Goal: Transaction & Acquisition: Purchase product/service

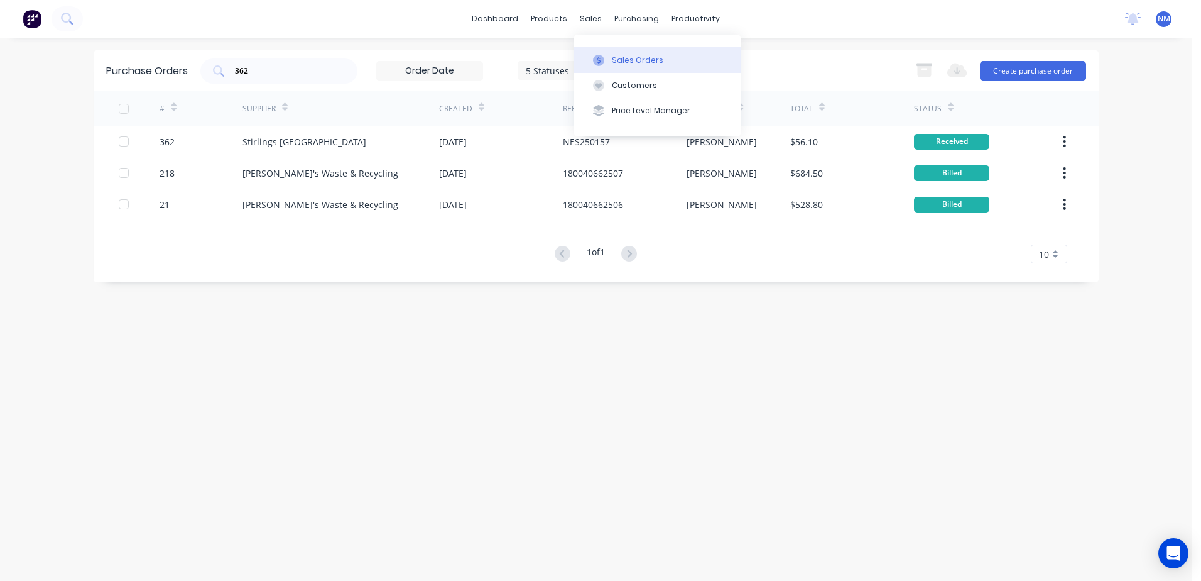
click at [629, 58] on div "Sales Orders" at bounding box center [638, 60] width 52 height 11
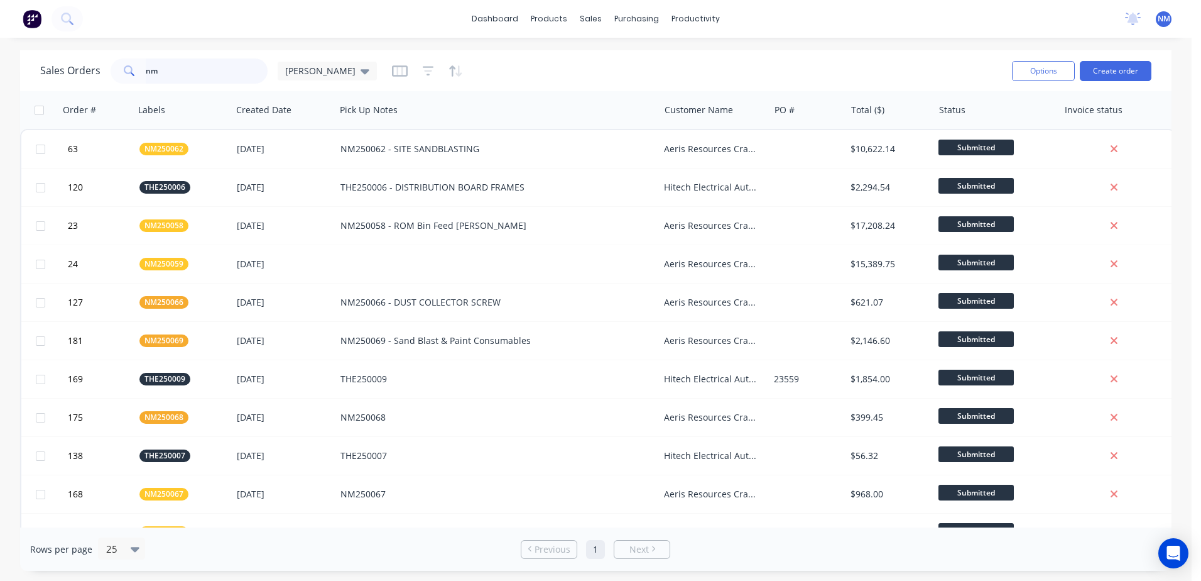
click at [172, 75] on input "nm" at bounding box center [207, 70] width 123 height 25
type input "n"
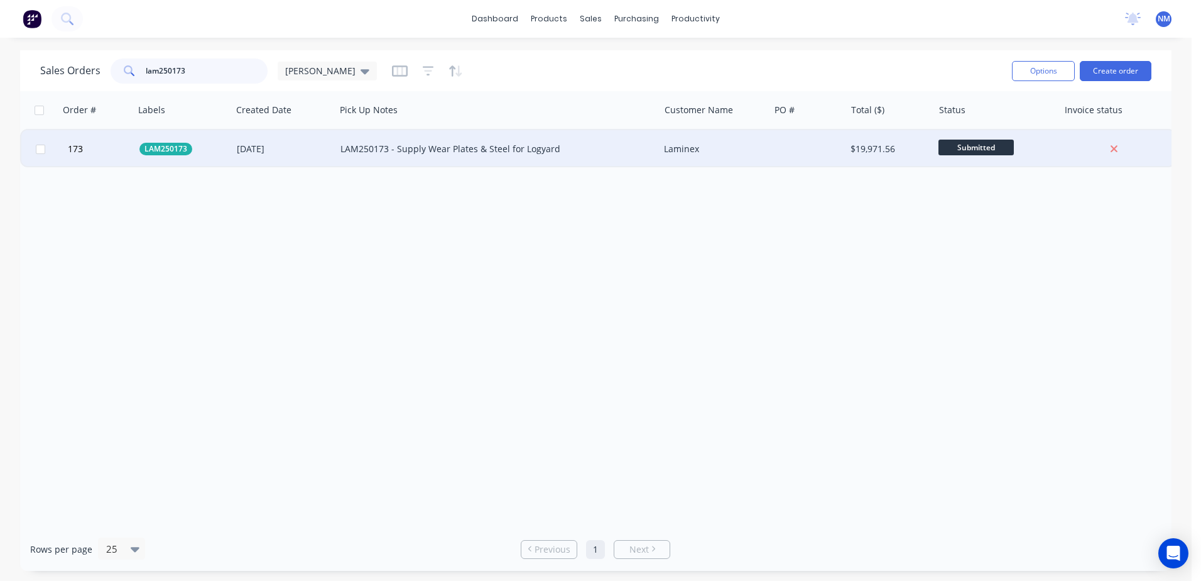
type input "lam250173"
click at [584, 148] on div "LAM250173 - Supply Wear Plates & Steel for Logyard" at bounding box center [490, 149] width 298 height 13
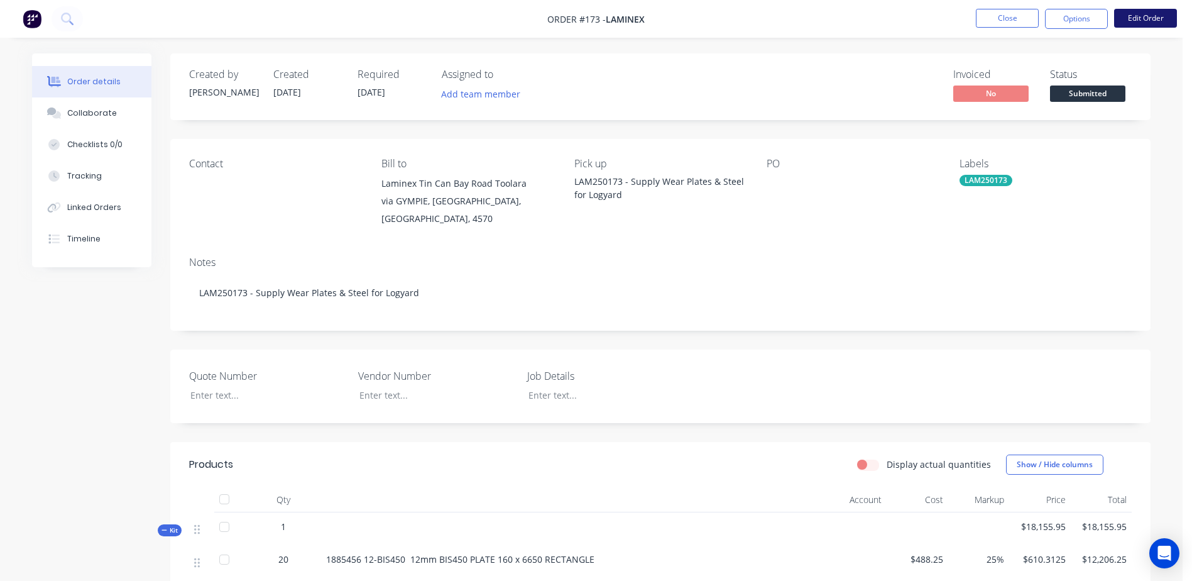
click at [1143, 15] on button "Edit Order" at bounding box center [1145, 18] width 63 height 19
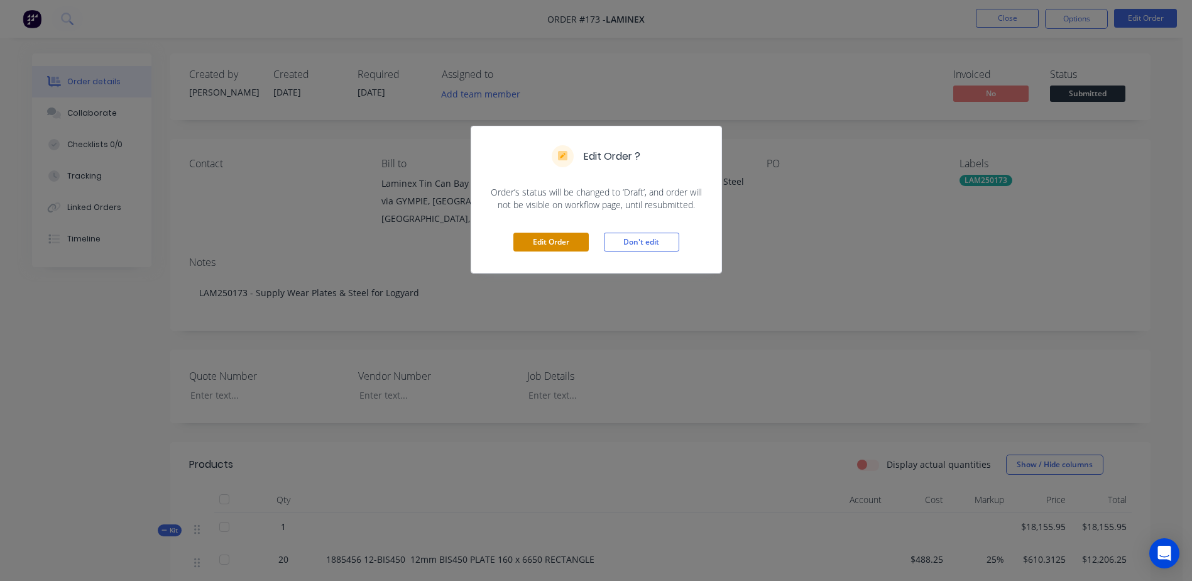
click at [534, 242] on button "Edit Order" at bounding box center [550, 242] width 75 height 19
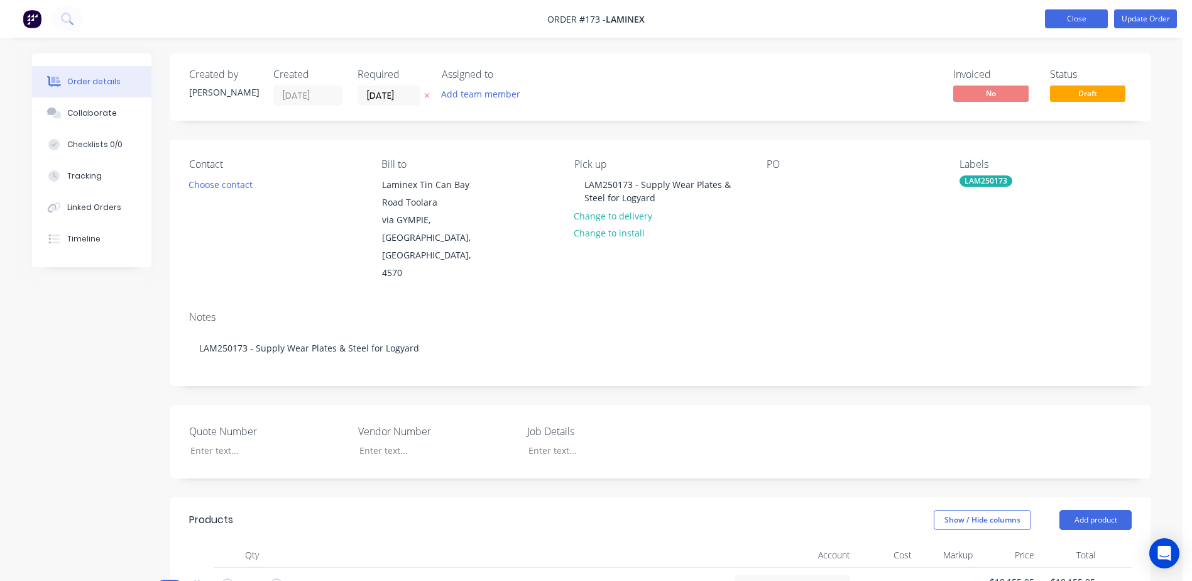
click at [1087, 20] on button "Close" at bounding box center [1076, 18] width 63 height 19
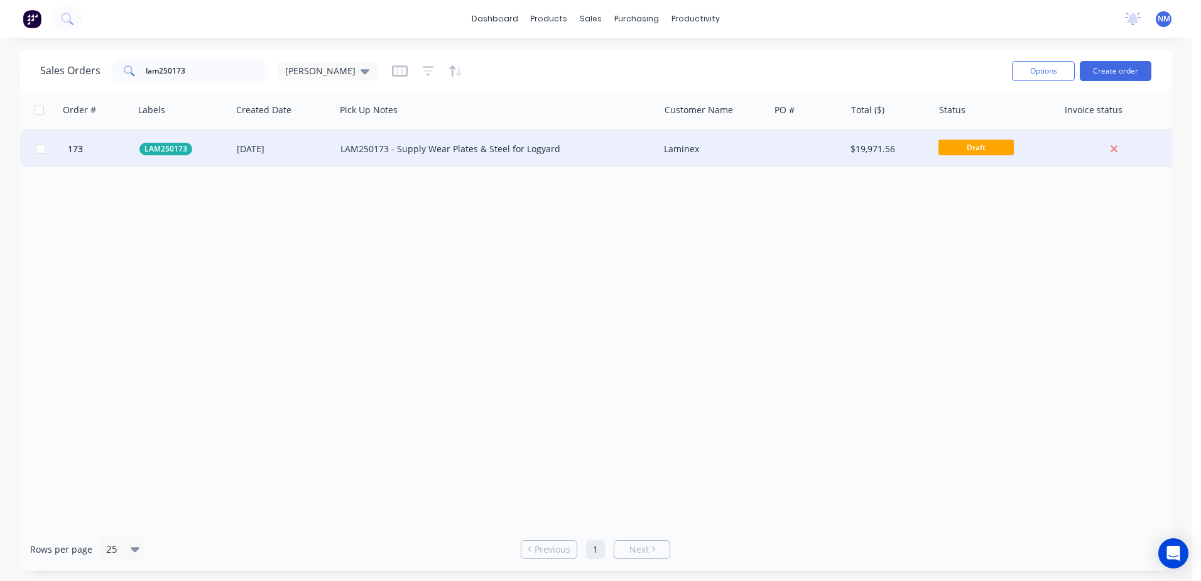
click at [565, 156] on div "LAM250173 - Supply Wear Plates & Steel for Logyard" at bounding box center [498, 149] width 324 height 38
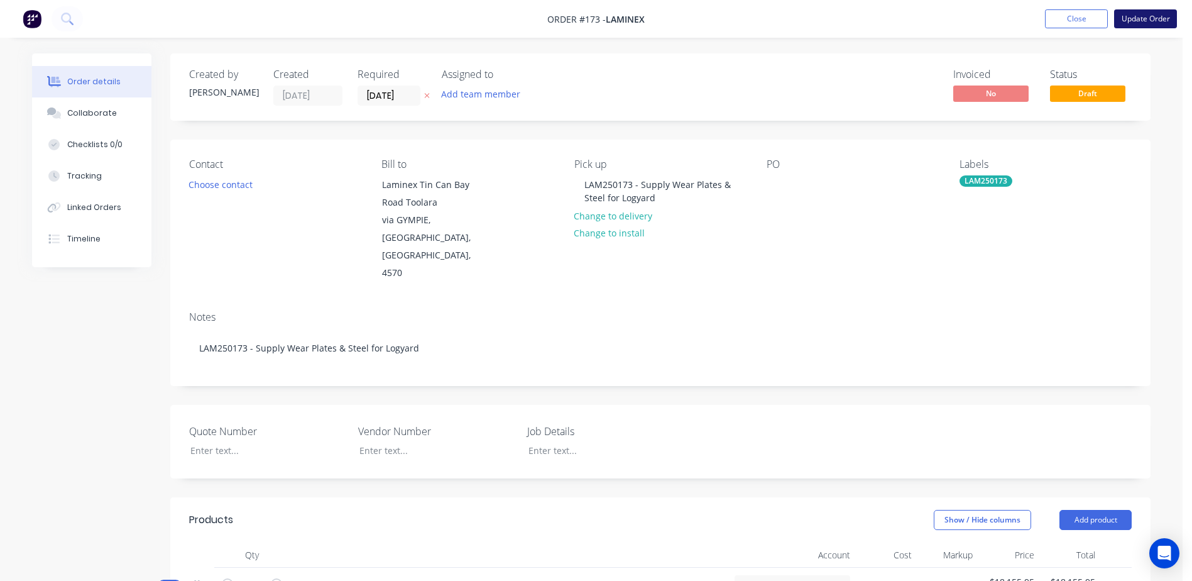
click at [1138, 22] on button "Update Order" at bounding box center [1145, 18] width 63 height 19
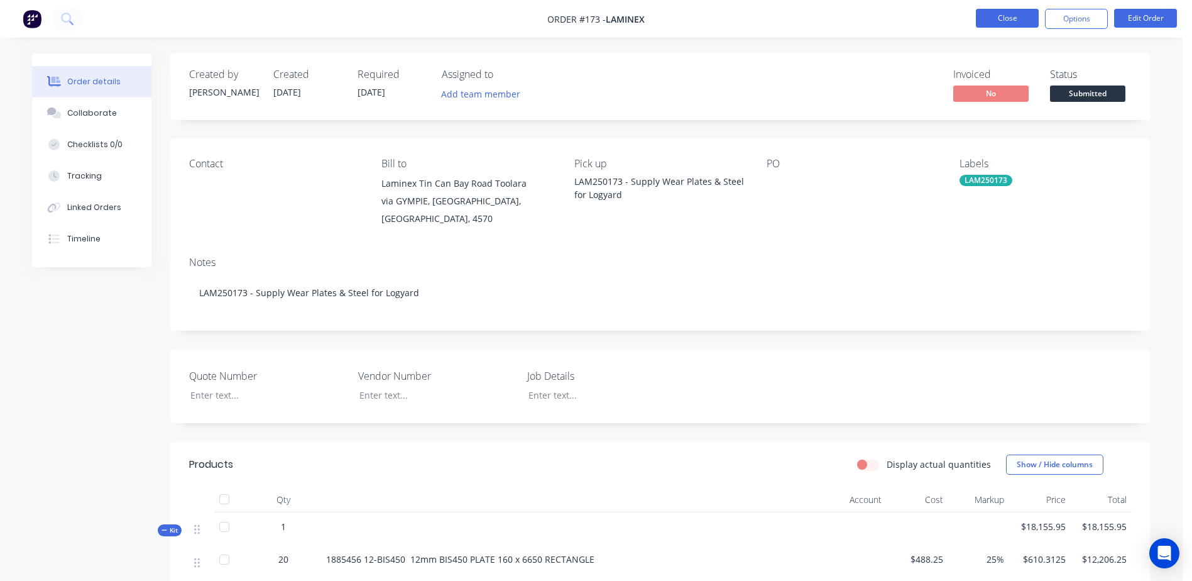
click at [1001, 20] on button "Close" at bounding box center [1007, 18] width 63 height 19
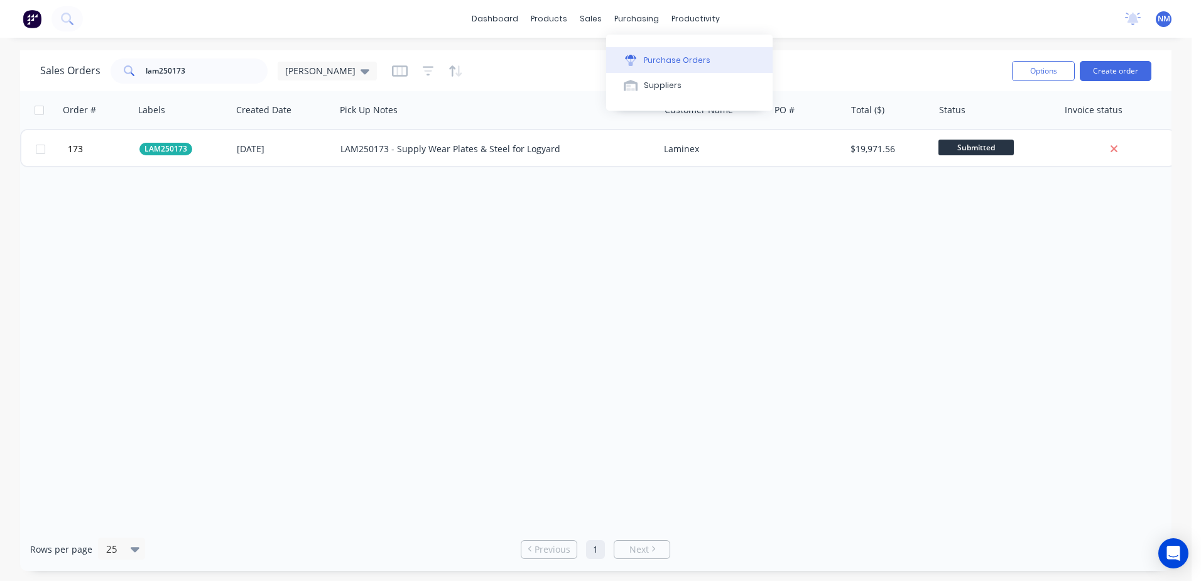
click at [663, 58] on div "Purchase Orders" at bounding box center [677, 60] width 67 height 11
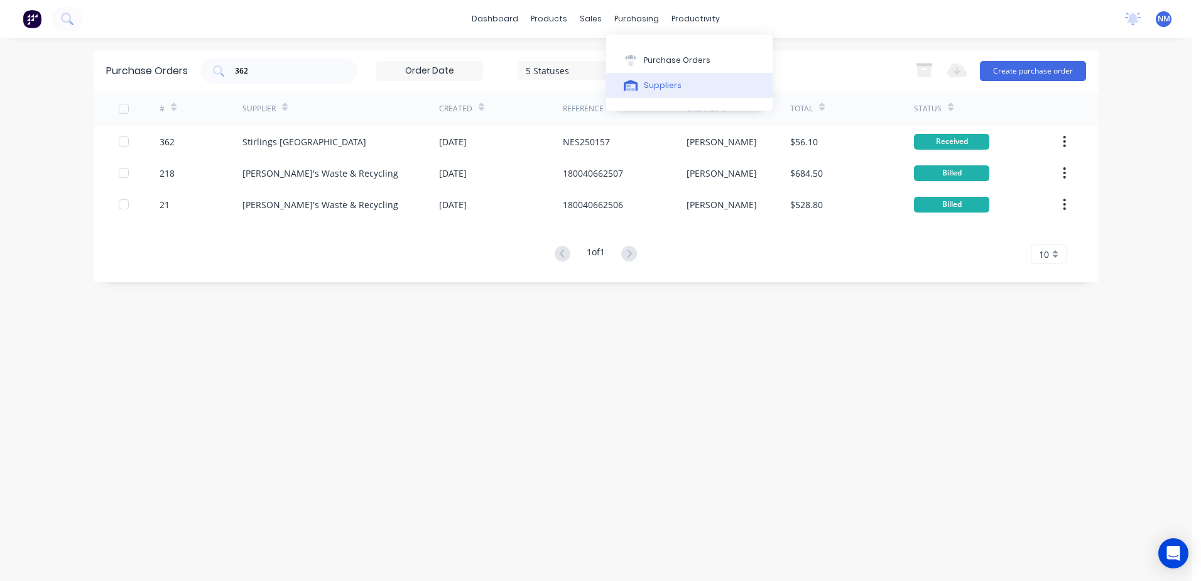
click at [661, 83] on div "Suppliers" at bounding box center [663, 85] width 38 height 11
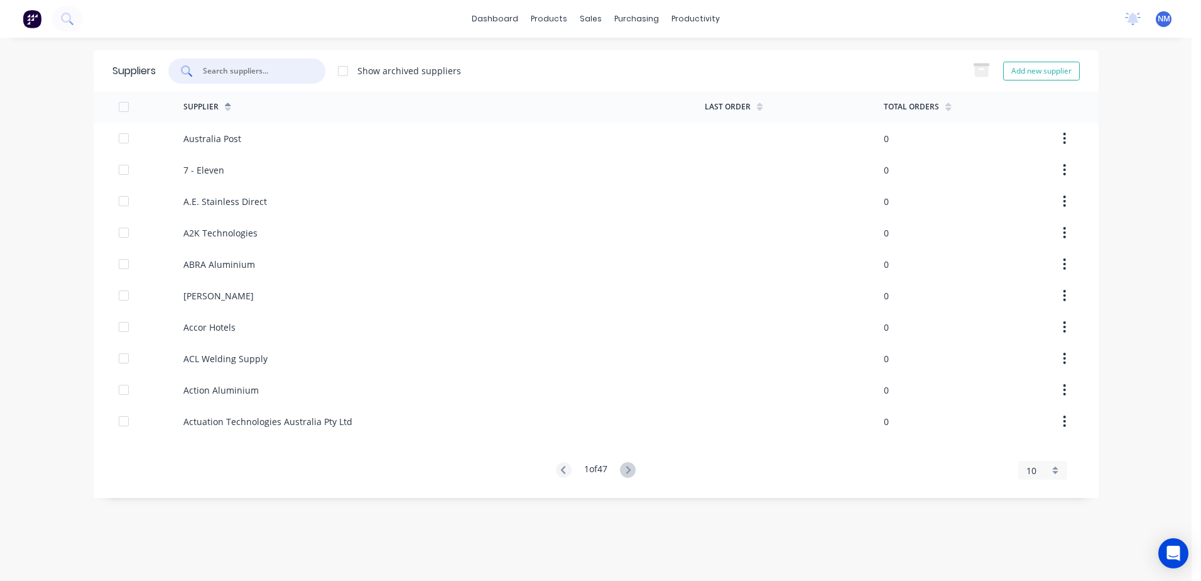
click at [229, 72] on input "text" at bounding box center [254, 71] width 104 height 13
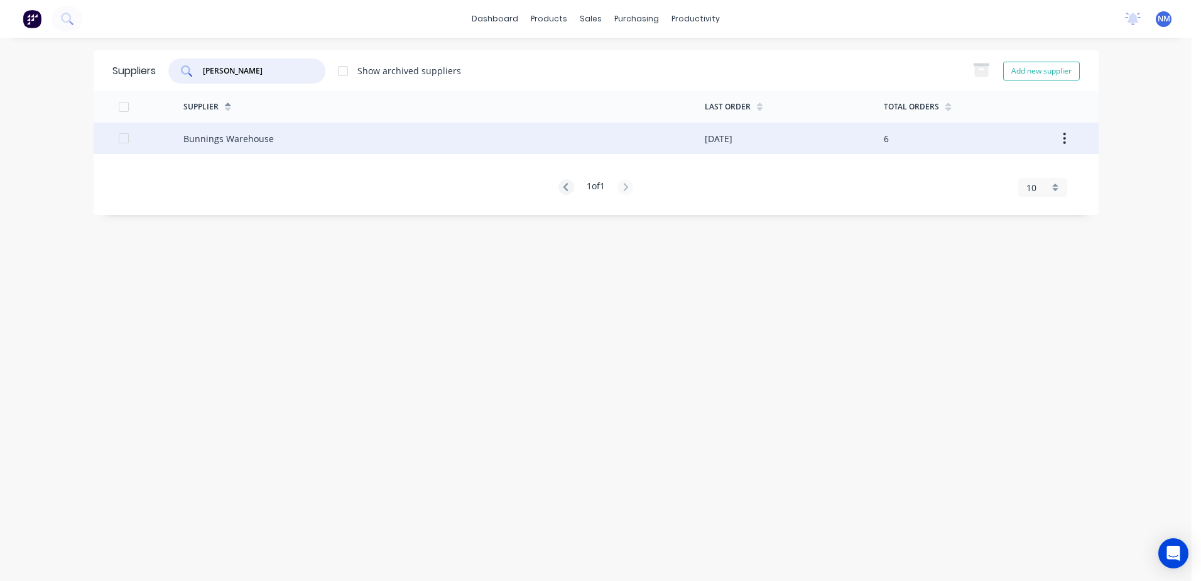
type input "[PERSON_NAME]"
click at [276, 133] on div "Bunnings Warehouse" at bounding box center [444, 138] width 522 height 31
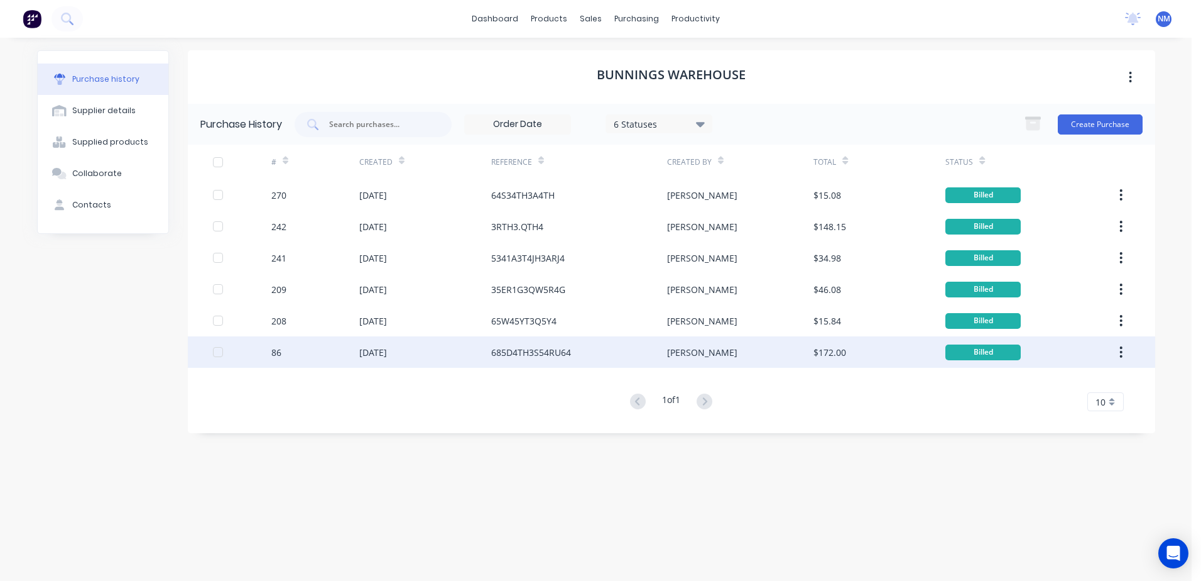
click at [508, 356] on div "685D4TH3S54RU64" at bounding box center [531, 352] width 80 height 13
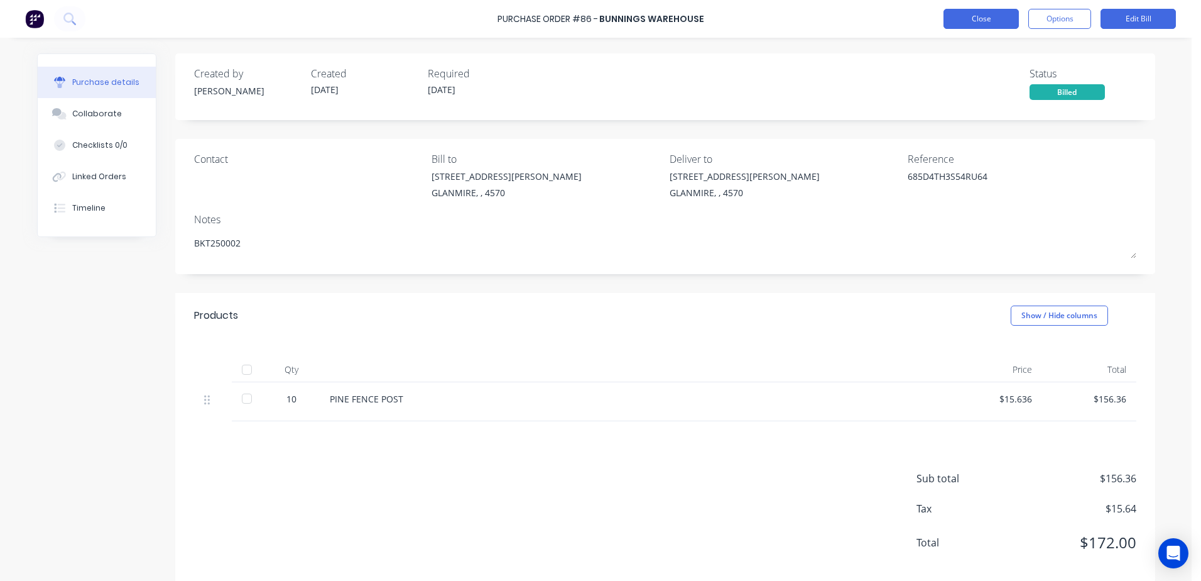
click at [981, 26] on button "Close" at bounding box center [981, 19] width 75 height 20
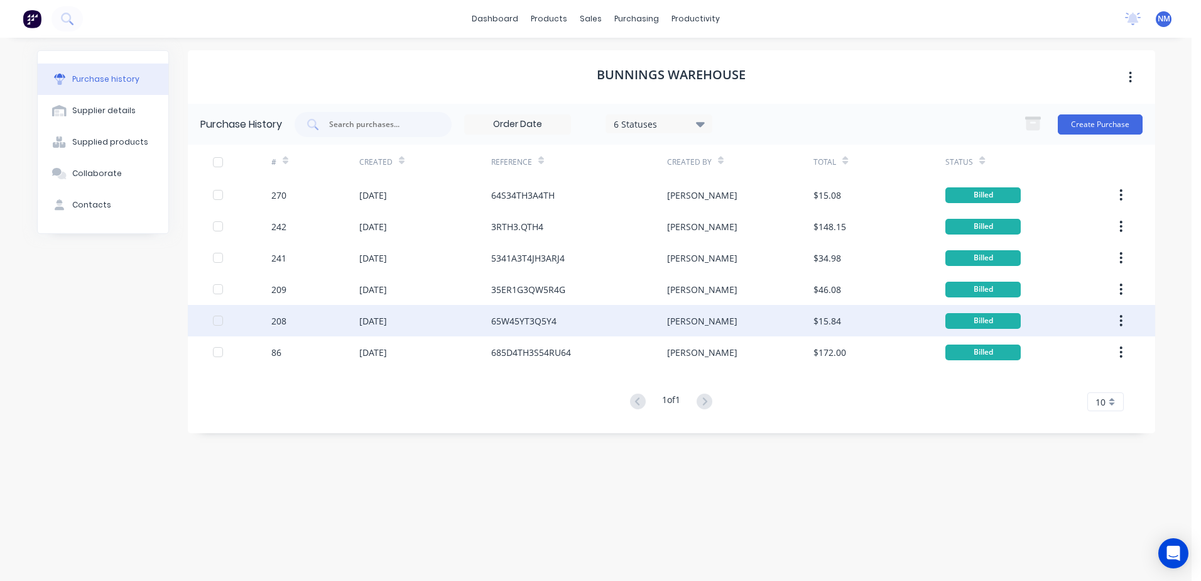
click at [511, 320] on div "65W45YT3Q5Y4" at bounding box center [523, 320] width 65 height 13
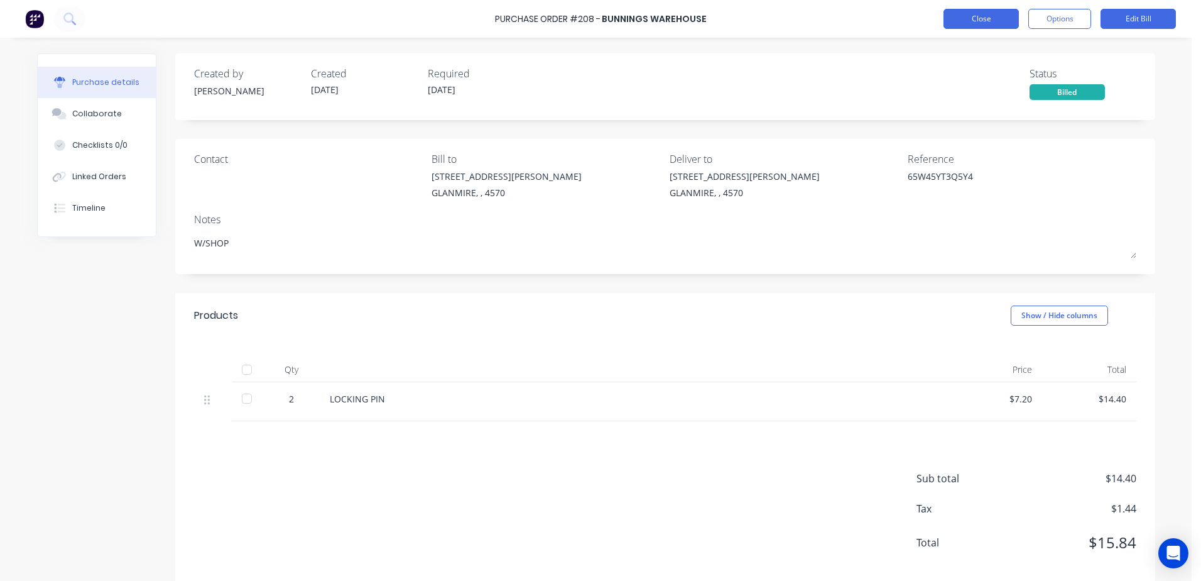
click at [970, 21] on button "Close" at bounding box center [981, 19] width 75 height 20
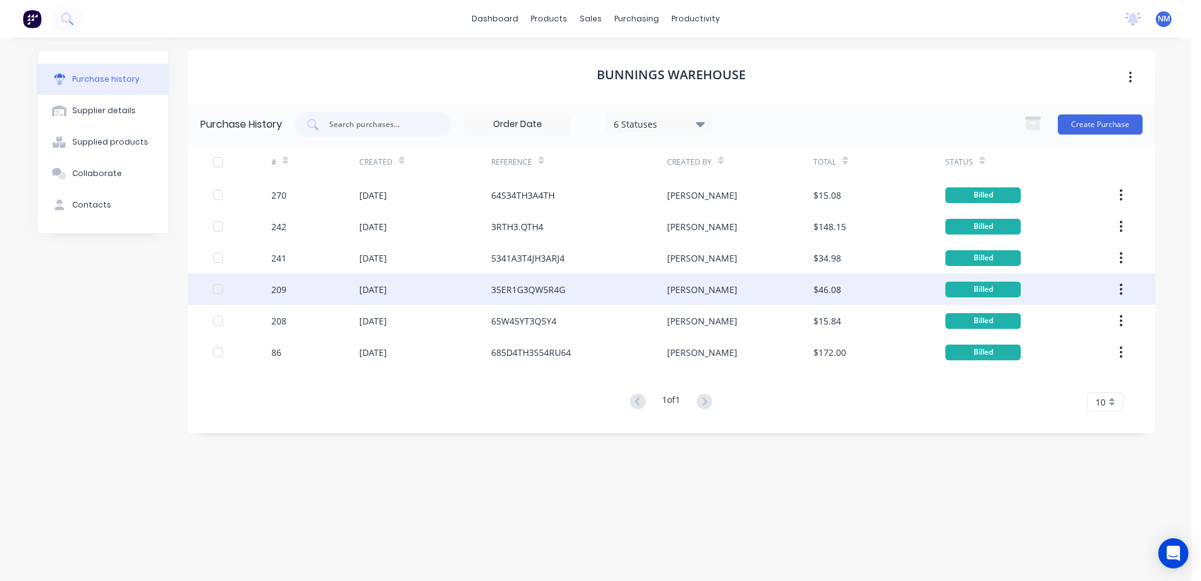
click at [513, 287] on div "35ER1G3QW5R4G" at bounding box center [528, 289] width 74 height 13
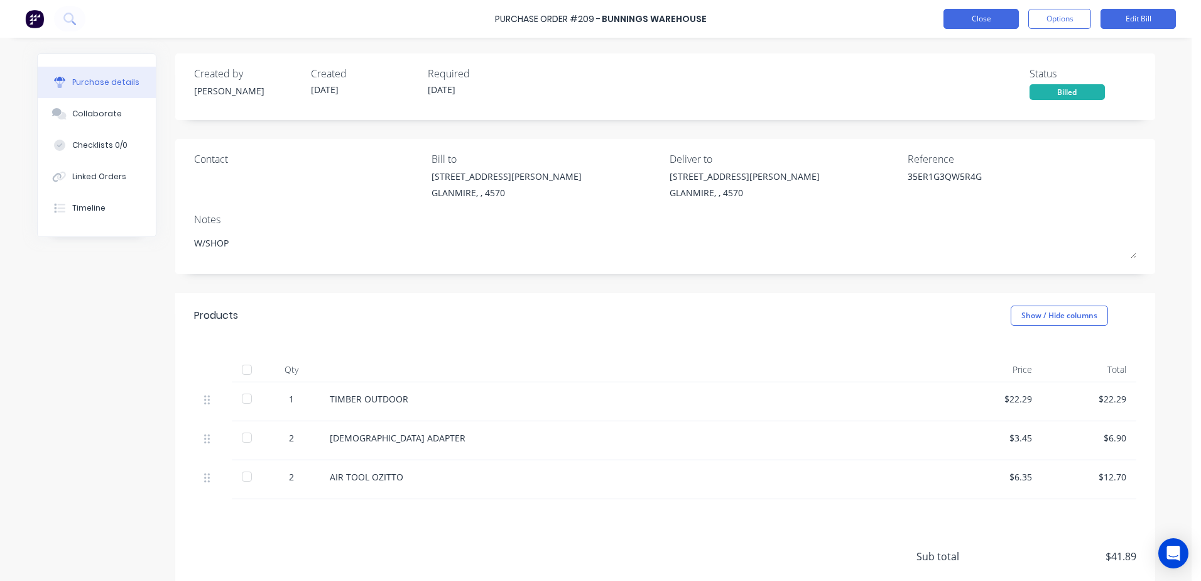
click at [1000, 21] on button "Close" at bounding box center [981, 19] width 75 height 20
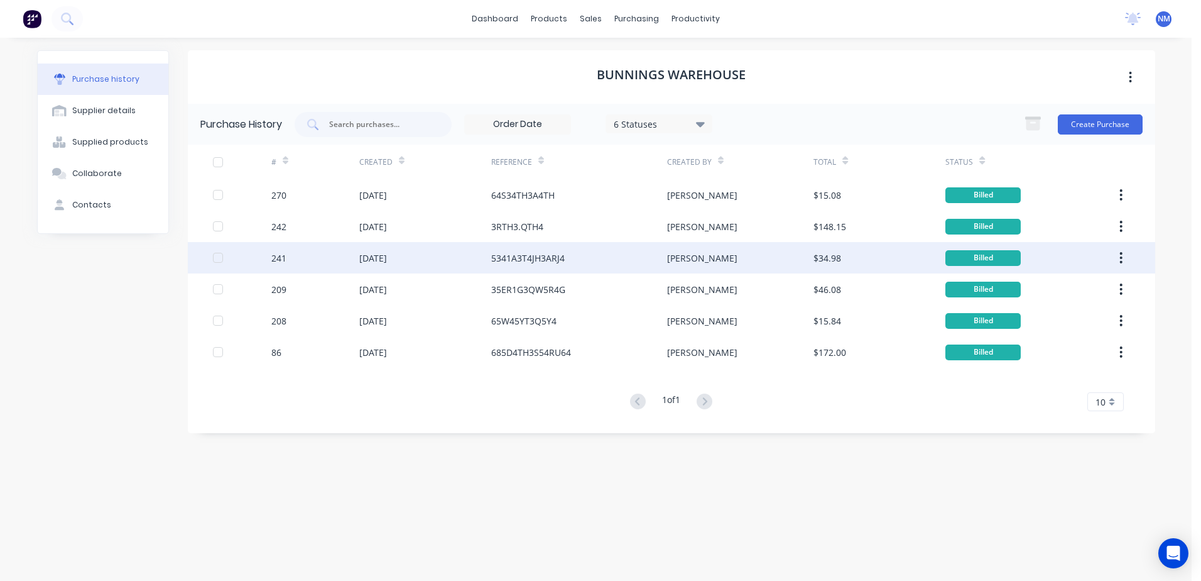
click at [503, 261] on div "5341A3T4JH3ARJ4" at bounding box center [528, 257] width 74 height 13
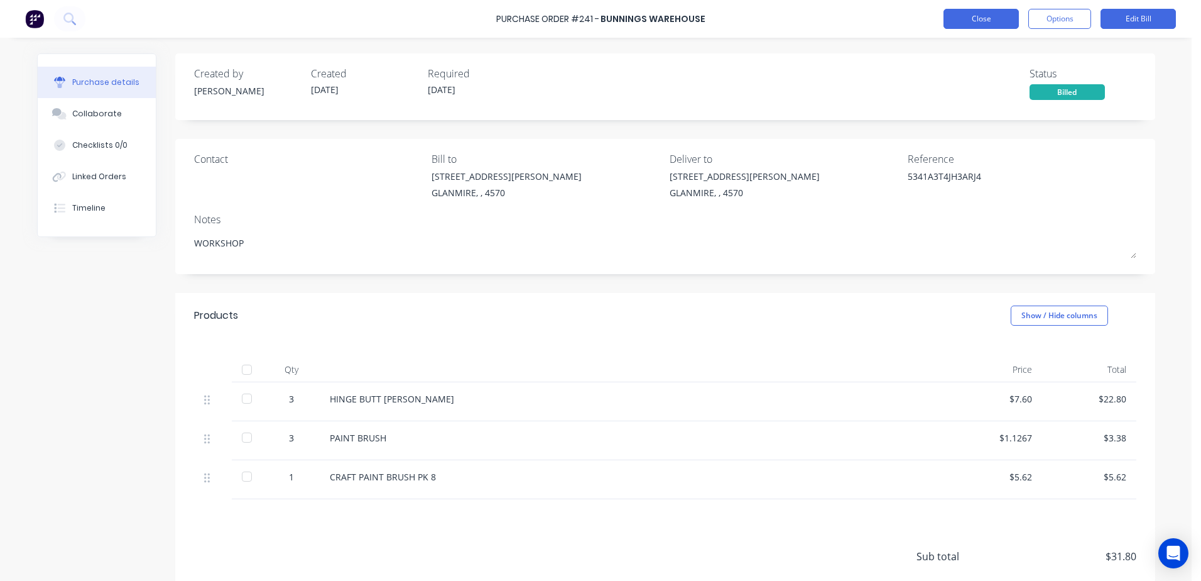
click at [983, 16] on button "Close" at bounding box center [981, 19] width 75 height 20
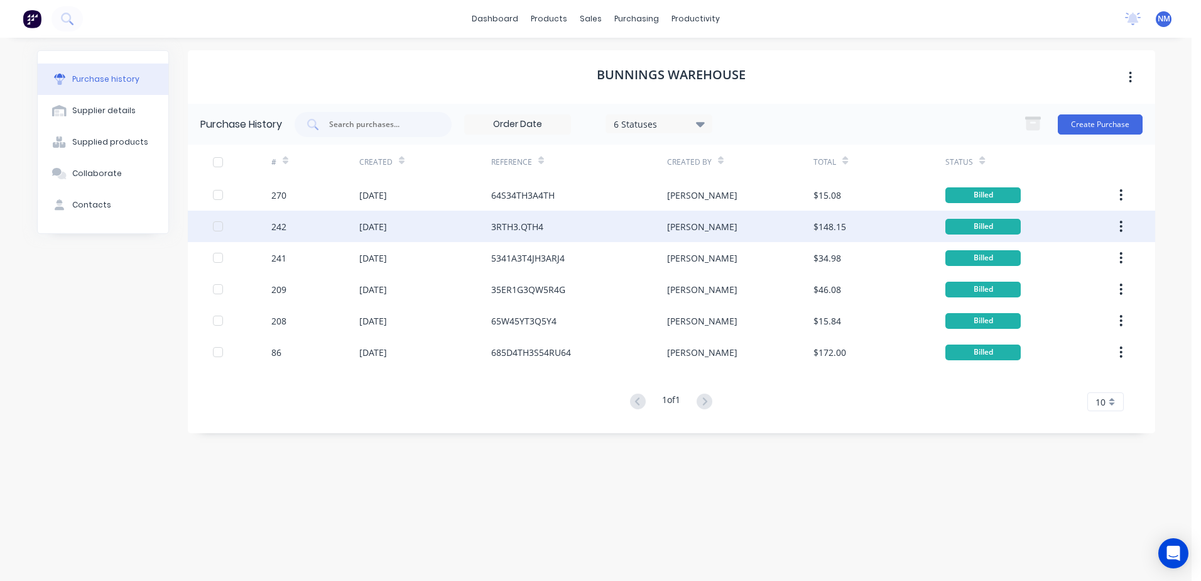
click at [522, 226] on div "3RTH3.QTH4" at bounding box center [517, 226] width 52 height 13
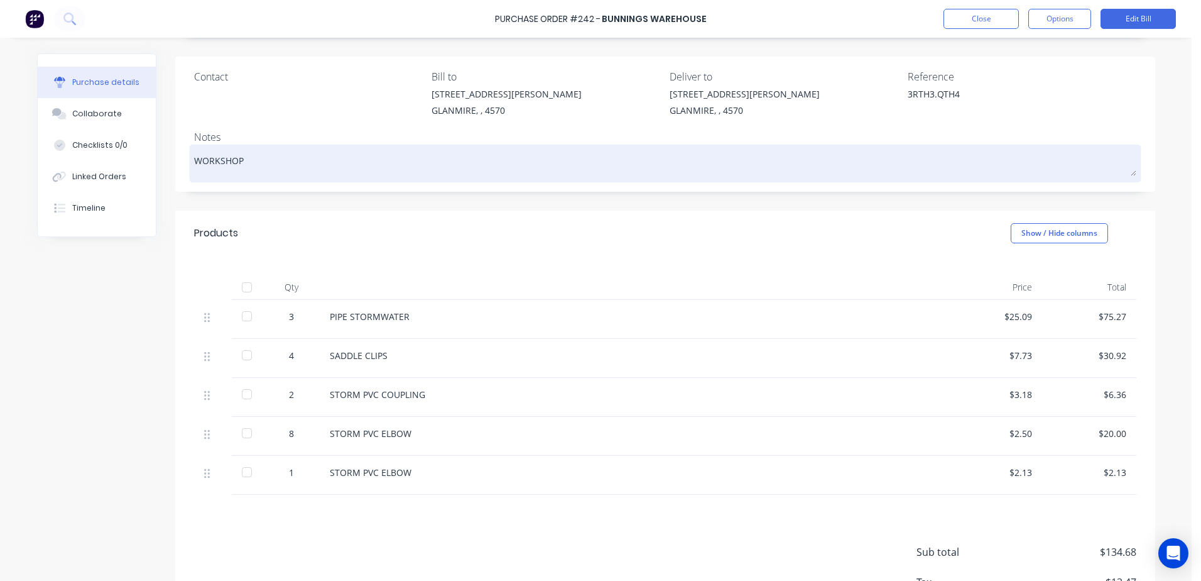
scroll to position [126, 0]
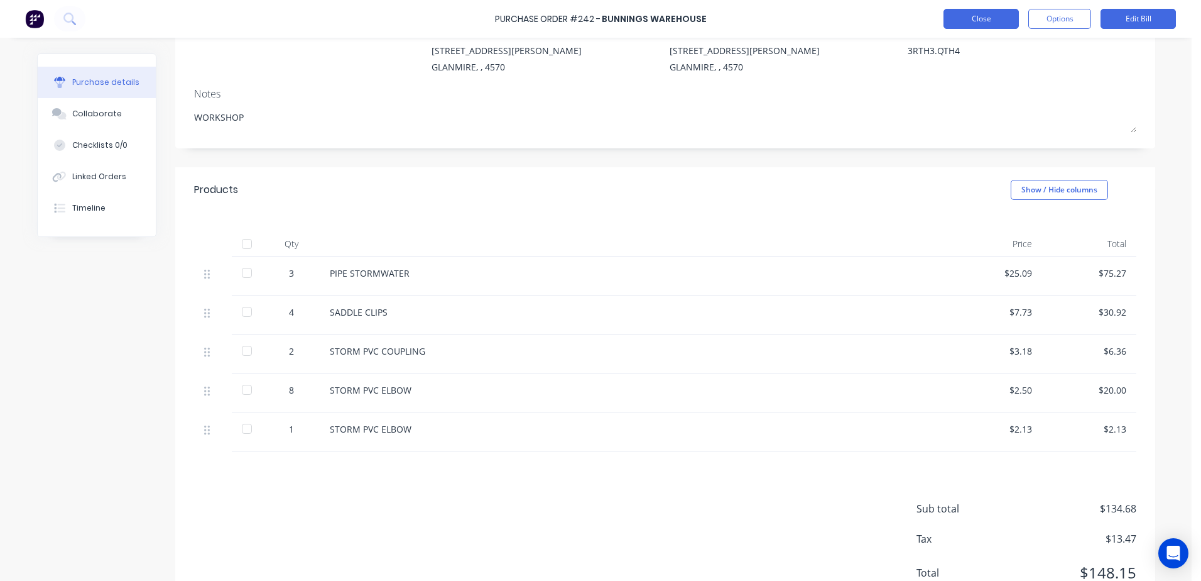
click at [981, 21] on button "Close" at bounding box center [981, 19] width 75 height 20
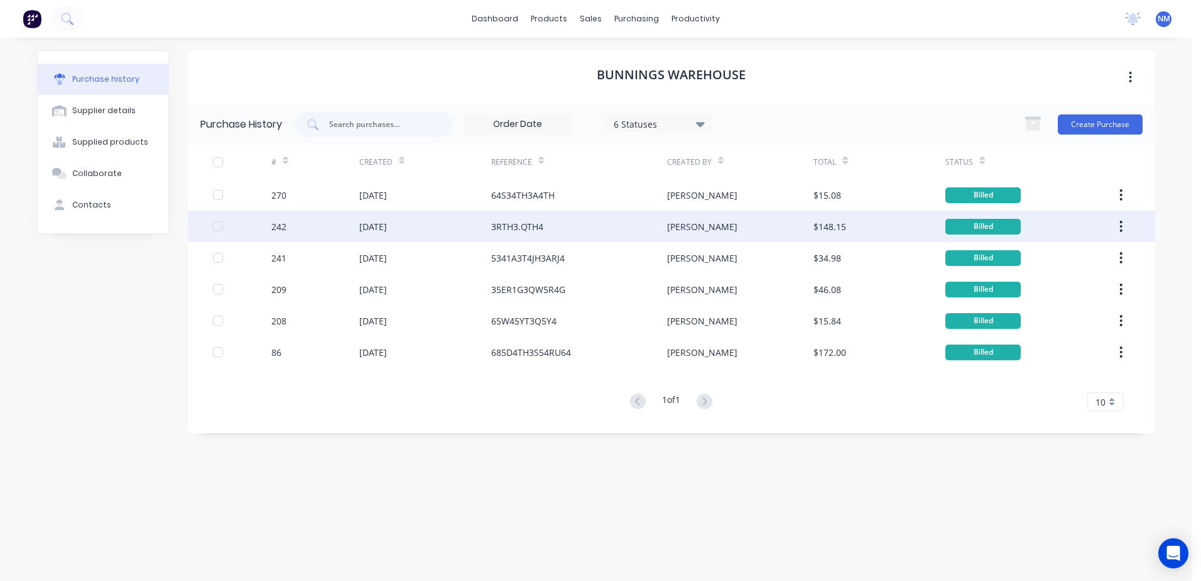
click at [506, 217] on div "3RTH3.QTH4" at bounding box center [579, 226] width 176 height 31
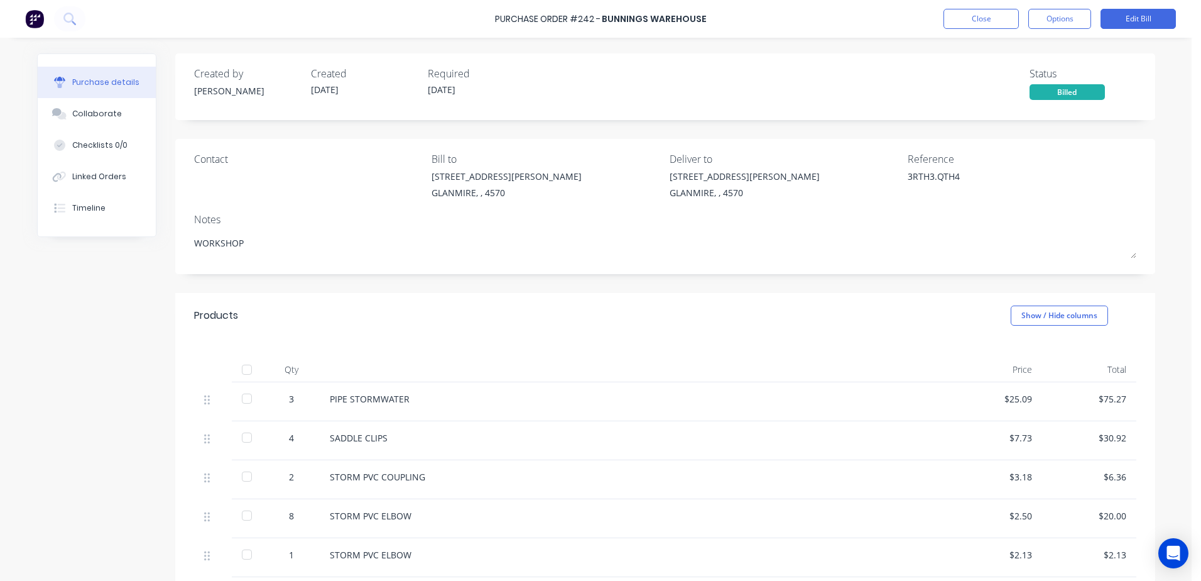
click at [965, 30] on div "Purchase Order #242 - Bunnings Warehouse Close Options Edit Bill" at bounding box center [600, 19] width 1201 height 38
click at [968, 19] on button "Close" at bounding box center [981, 19] width 75 height 20
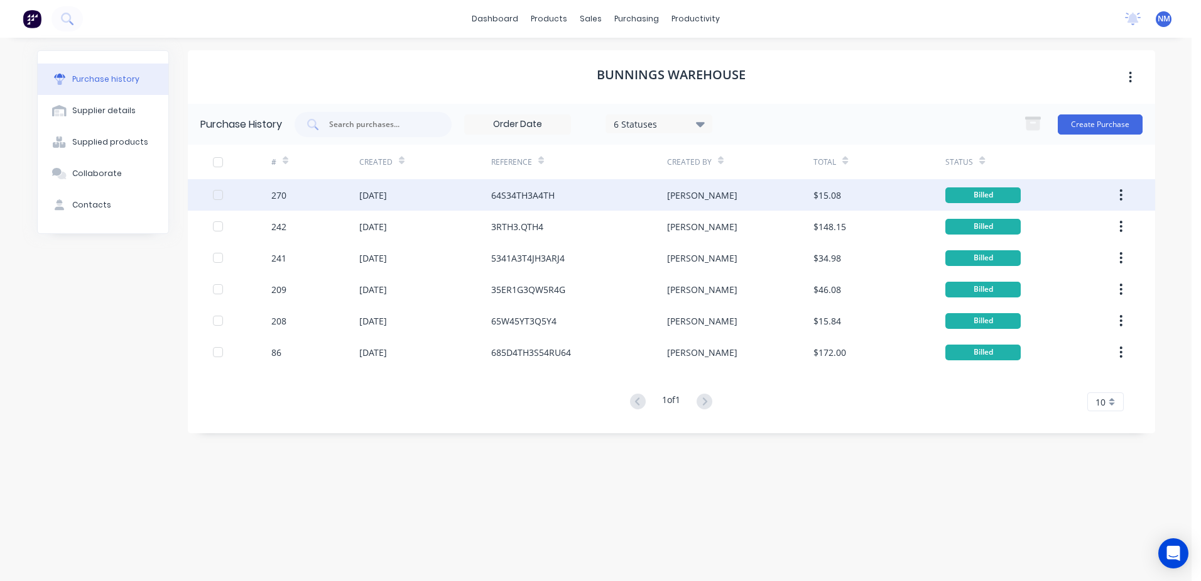
click at [509, 192] on div "64S34TH3A4TH" at bounding box center [522, 195] width 63 height 13
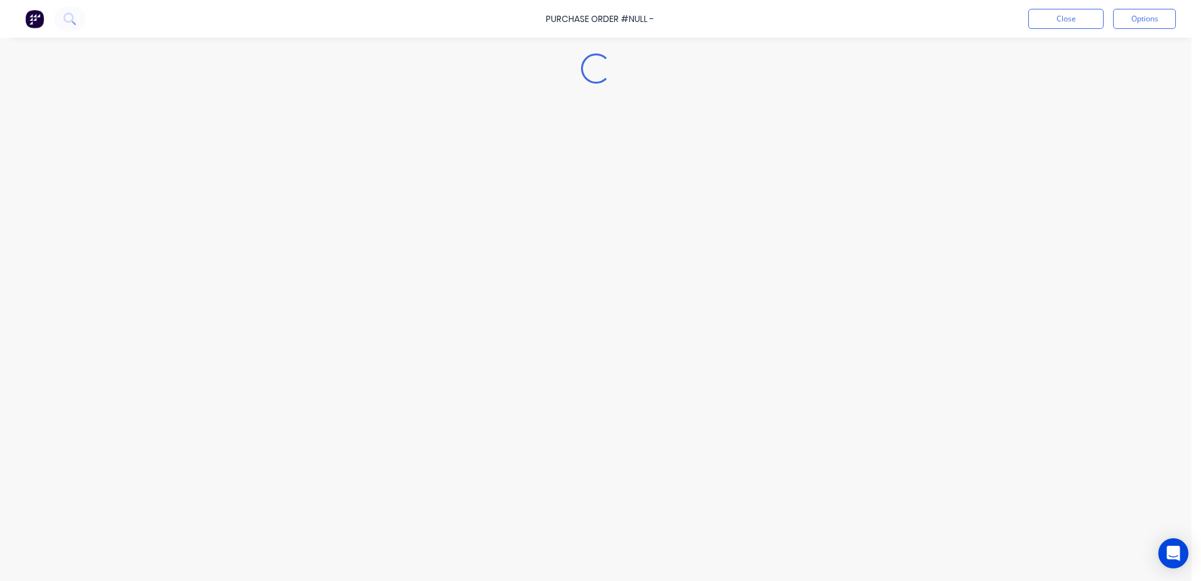
type textarea "x"
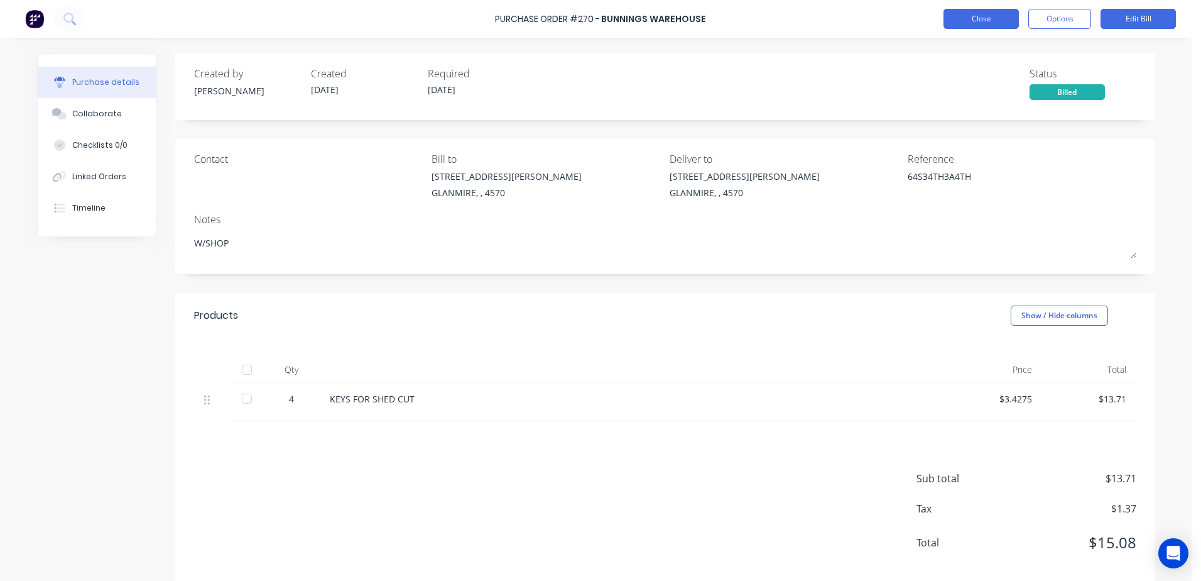
click at [985, 18] on button "Close" at bounding box center [981, 19] width 75 height 20
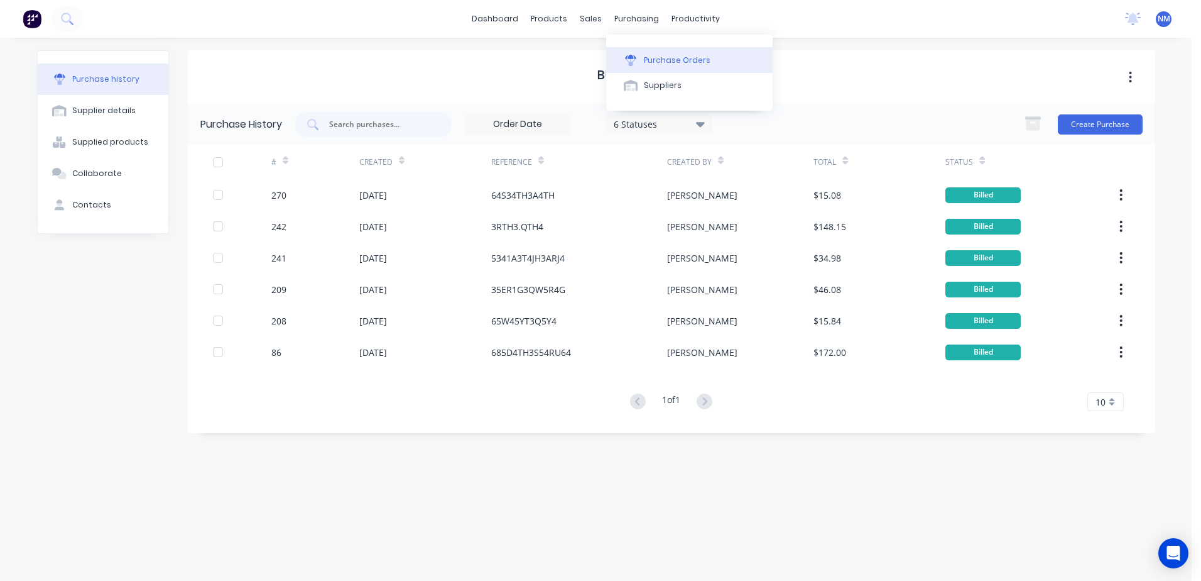
click at [672, 62] on div "Purchase Orders" at bounding box center [677, 60] width 67 height 11
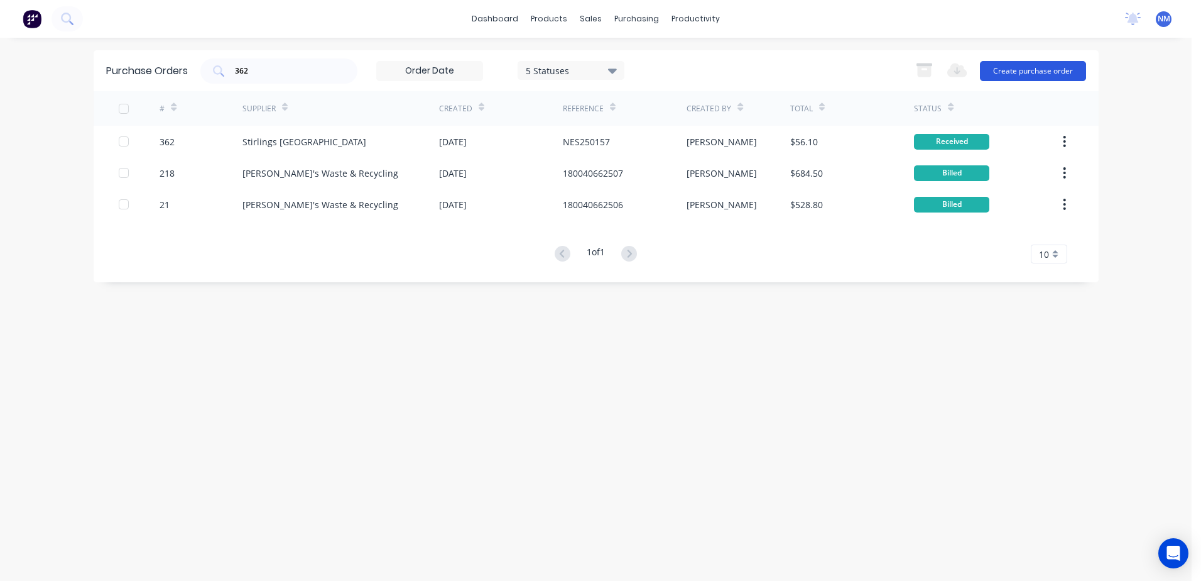
click at [1017, 68] on button "Create purchase order" at bounding box center [1033, 71] width 106 height 20
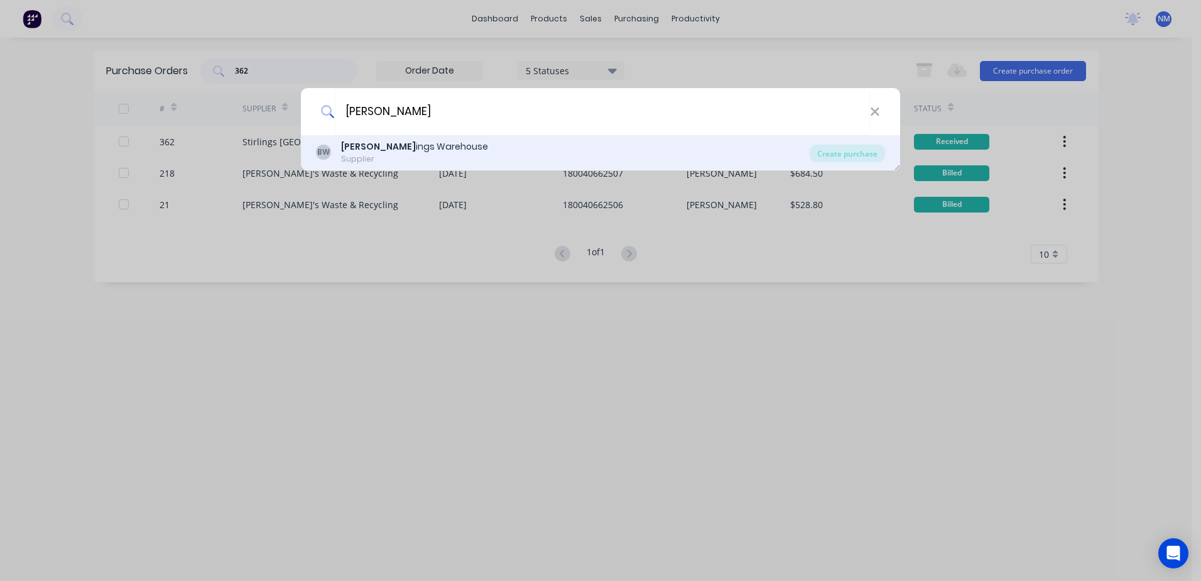
type input "[PERSON_NAME]"
click at [436, 148] on div "[PERSON_NAME] ings Warehouse Supplier" at bounding box center [563, 152] width 494 height 25
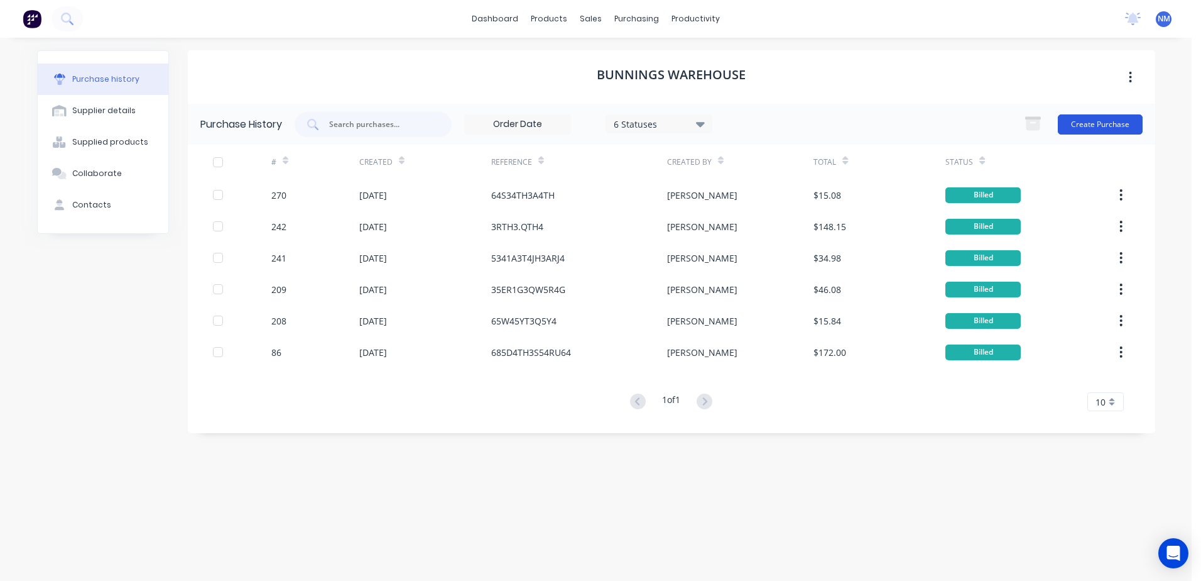
click at [1097, 134] on button "Create Purchase" at bounding box center [1100, 124] width 85 height 20
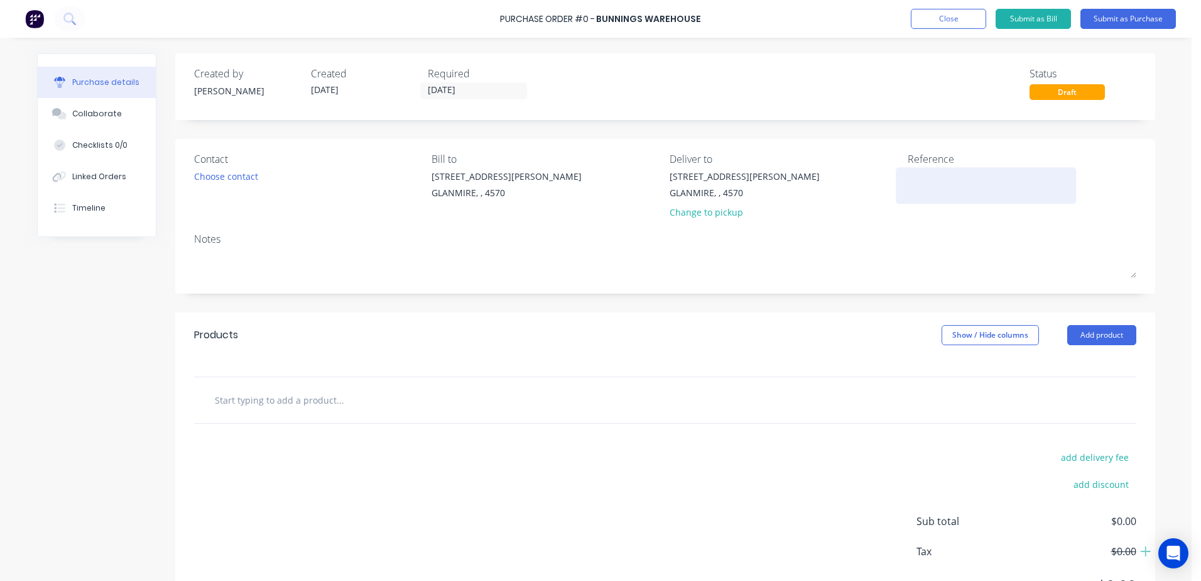
click at [919, 183] on textarea at bounding box center [986, 184] width 157 height 28
type textarea "k"
type textarea "spare key hino 397VV"
type textarea "x"
type textarea "spare key hino 397VVA"
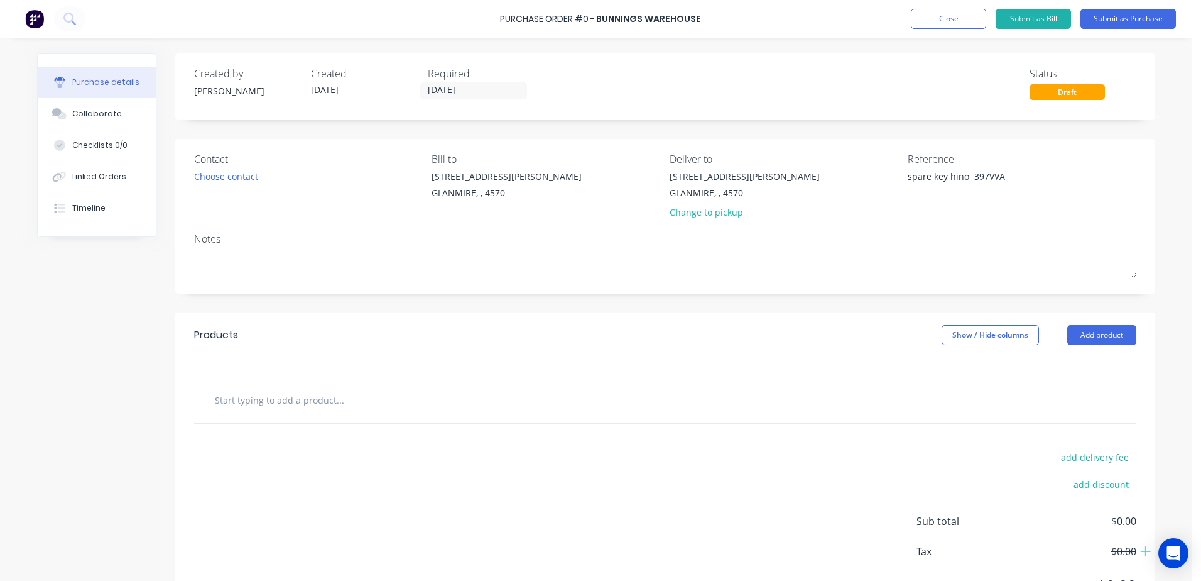
type textarea "x"
type textarea "spare key hino 397VVA"
click at [258, 405] on input "text" at bounding box center [339, 399] width 251 height 25
type textarea "x"
type input "s"
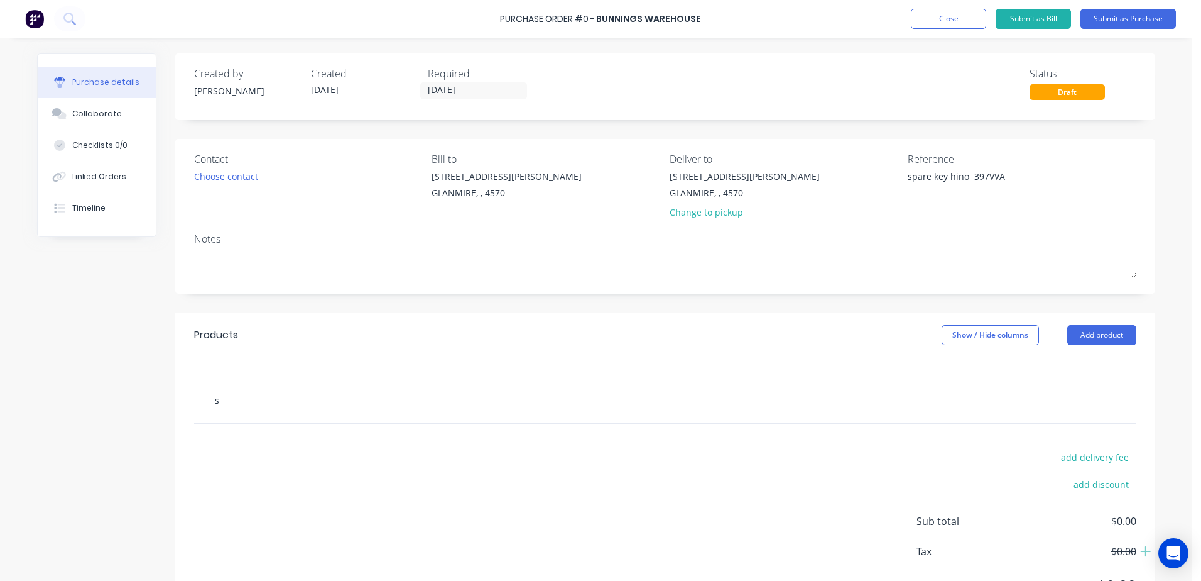
type textarea "x"
type input "sp"
type textarea "x"
type input "spa"
type textarea "x"
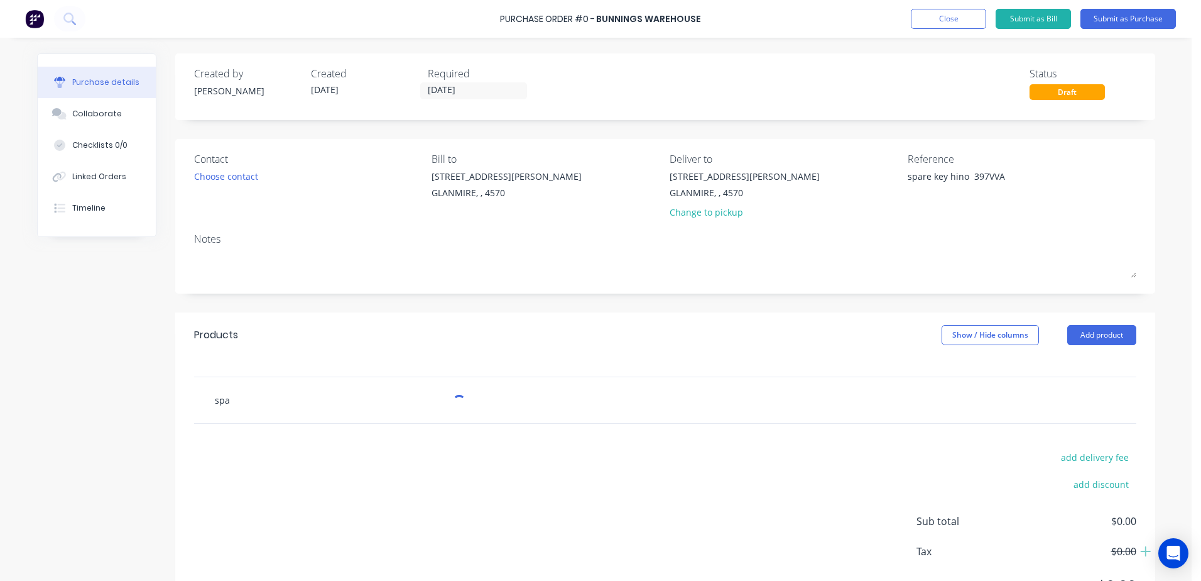
type input "spat"
type textarea "x"
type input "spate"
type textarea "x"
type input "spat"
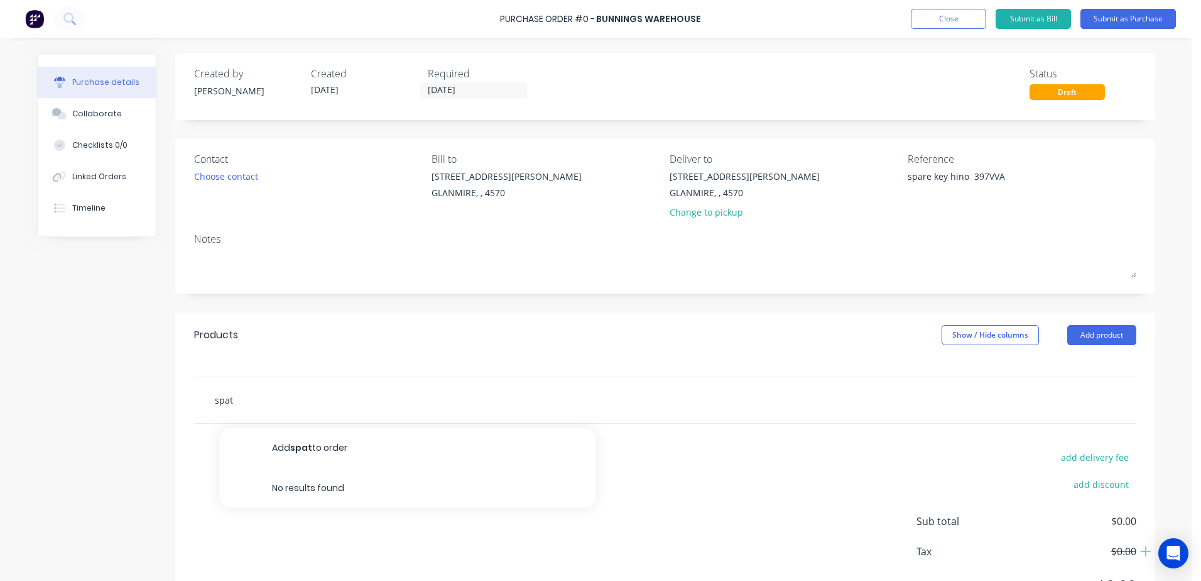
type textarea "x"
type input "spa"
type textarea "x"
type input "spar"
type textarea "x"
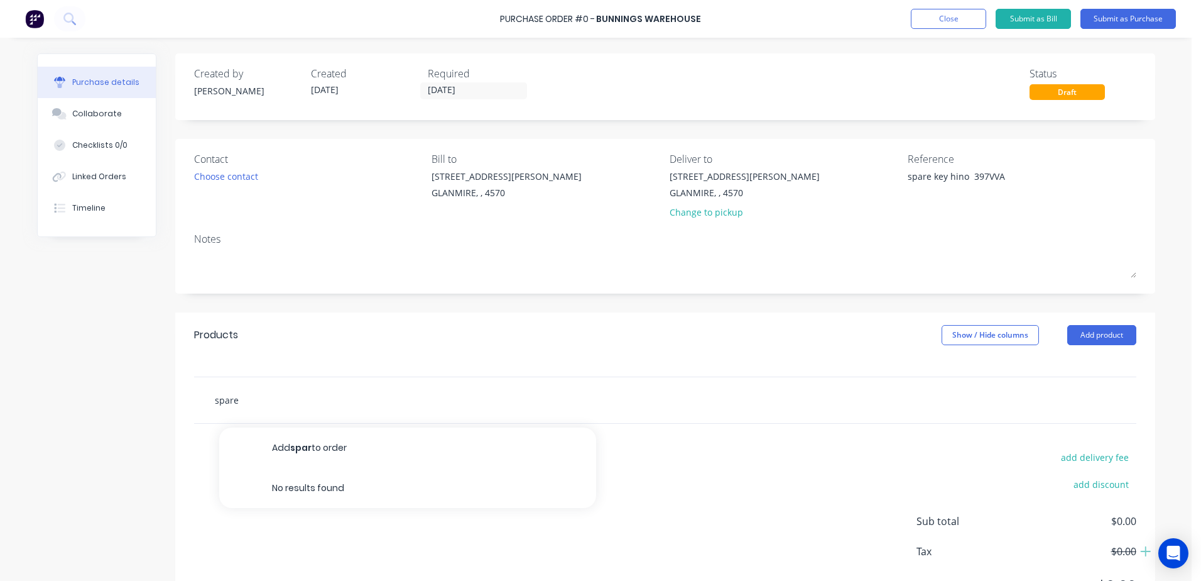
type input "spare"
type textarea "x"
type input "spare k"
type textarea "x"
type input "spare ke"
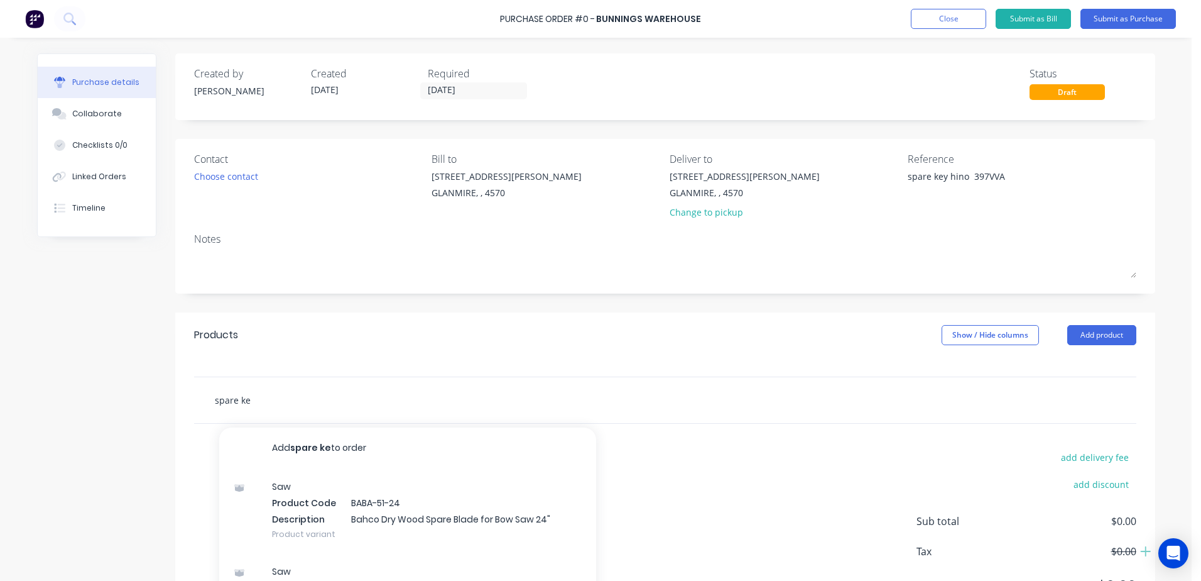
type textarea "x"
type input "spare ket"
type textarea "x"
type input "spare kets"
type textarea "x"
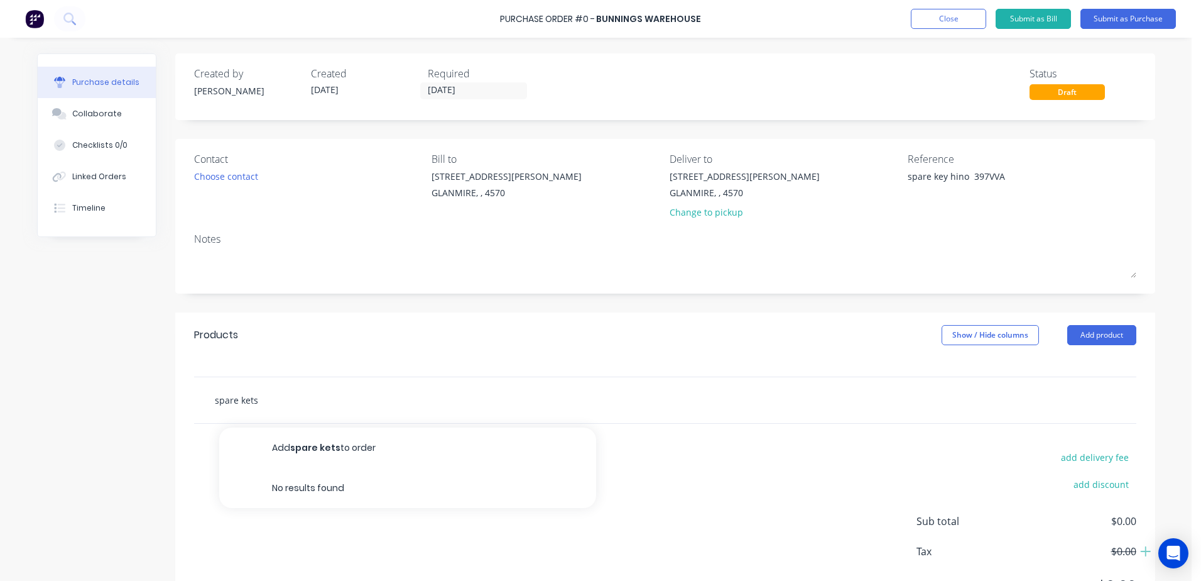
type input "spare ket"
type textarea "x"
type input "spare ke"
type textarea "x"
type input "spare key"
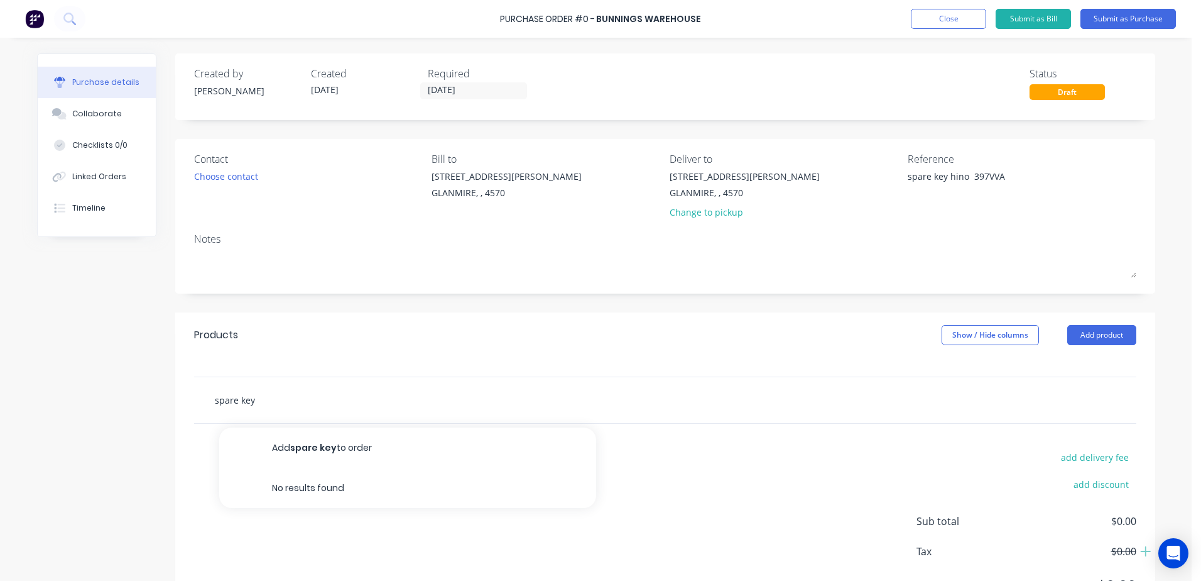
type textarea "x"
type input "spare keys"
type textarea "x"
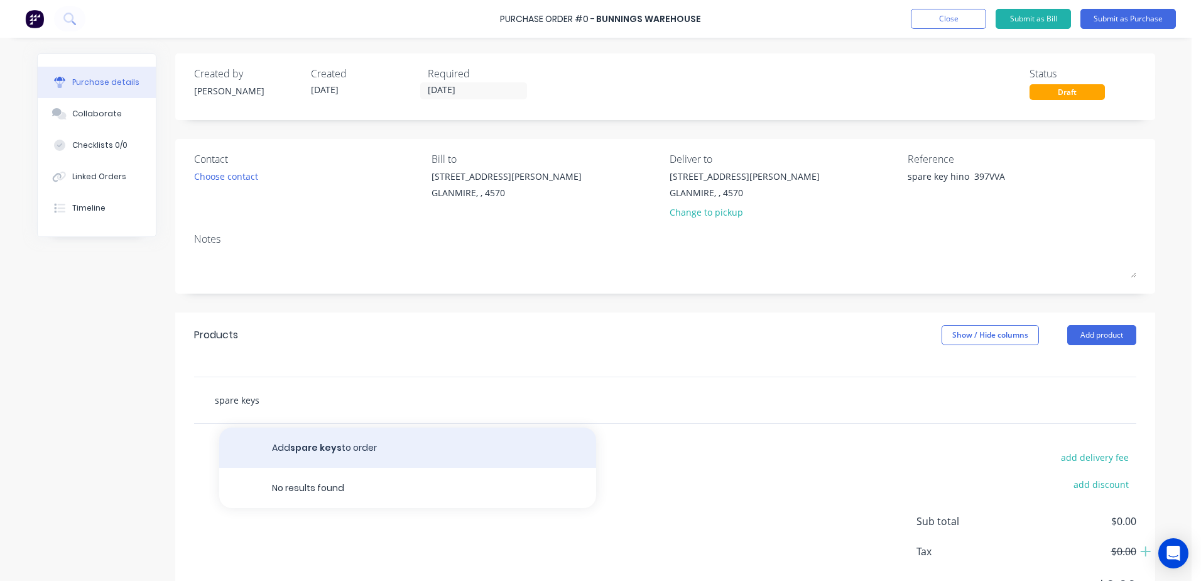
type input "spare keys"
click at [318, 451] on button "Add spare keys to order" at bounding box center [407, 447] width 377 height 40
type textarea "x"
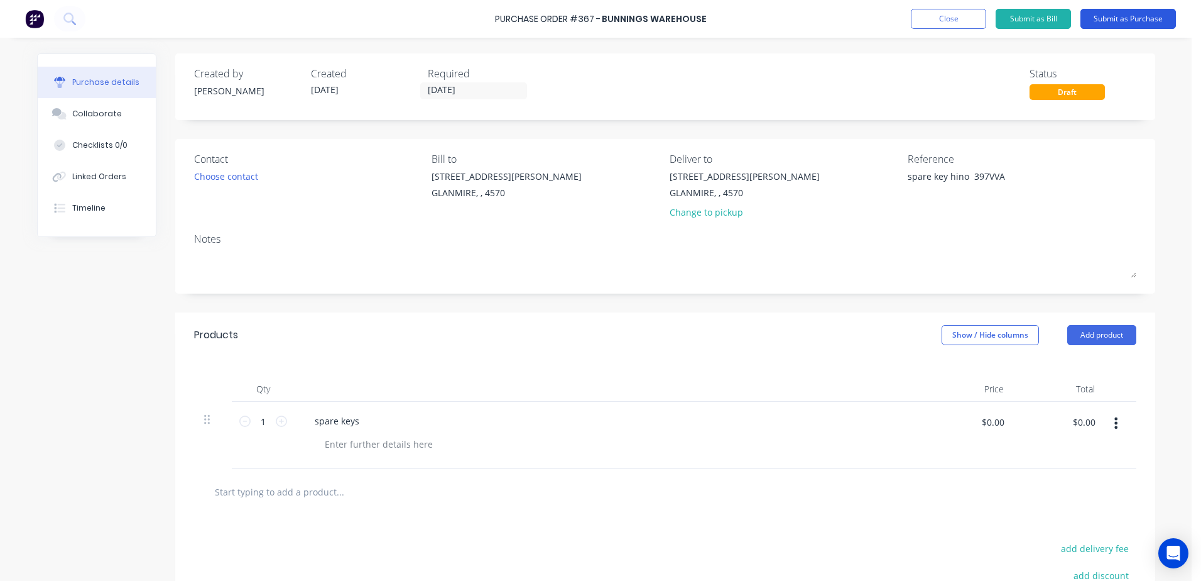
click at [1124, 20] on button "Submit as Purchase" at bounding box center [1129, 19] width 96 height 20
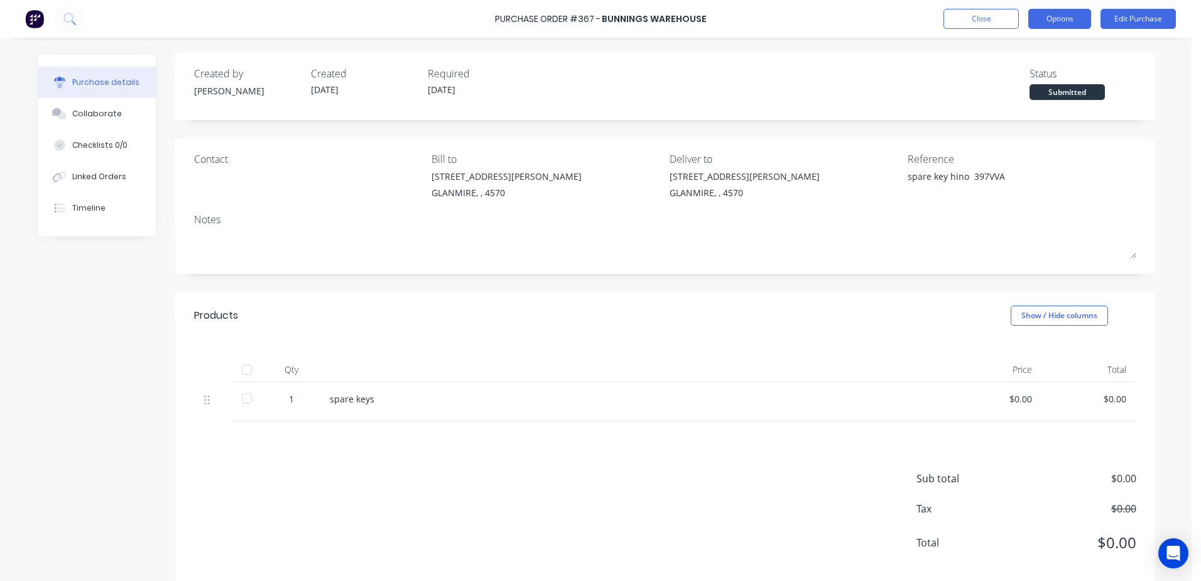
click at [1070, 16] on button "Options" at bounding box center [1060, 19] width 63 height 20
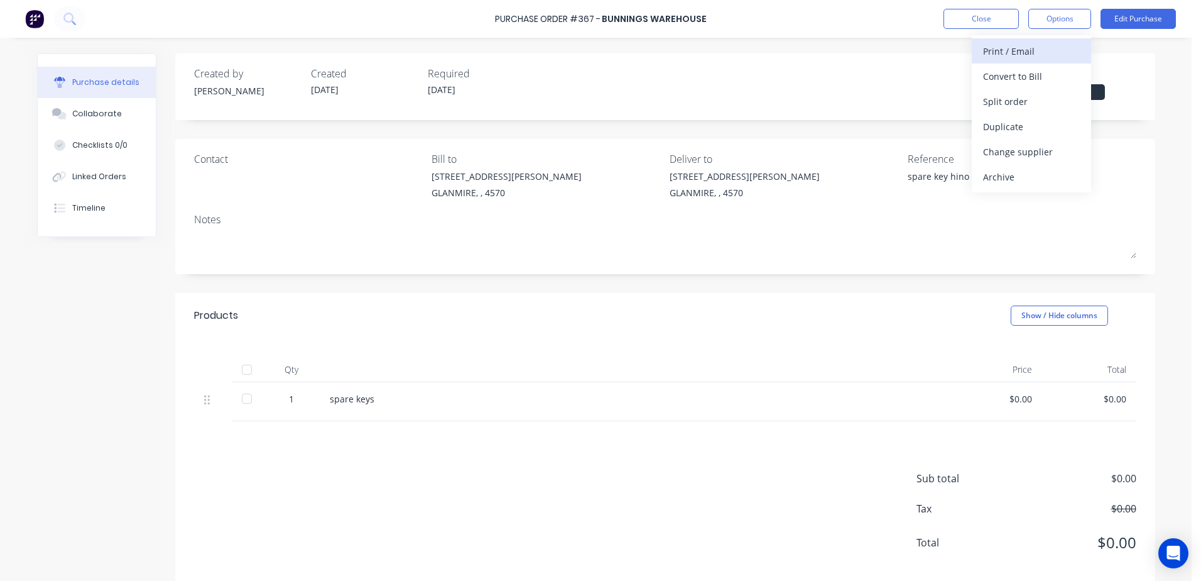
click at [988, 57] on div "Print / Email" at bounding box center [1031, 51] width 97 height 18
click at [1000, 74] on div "With pricing" at bounding box center [1031, 76] width 97 height 18
type textarea "x"
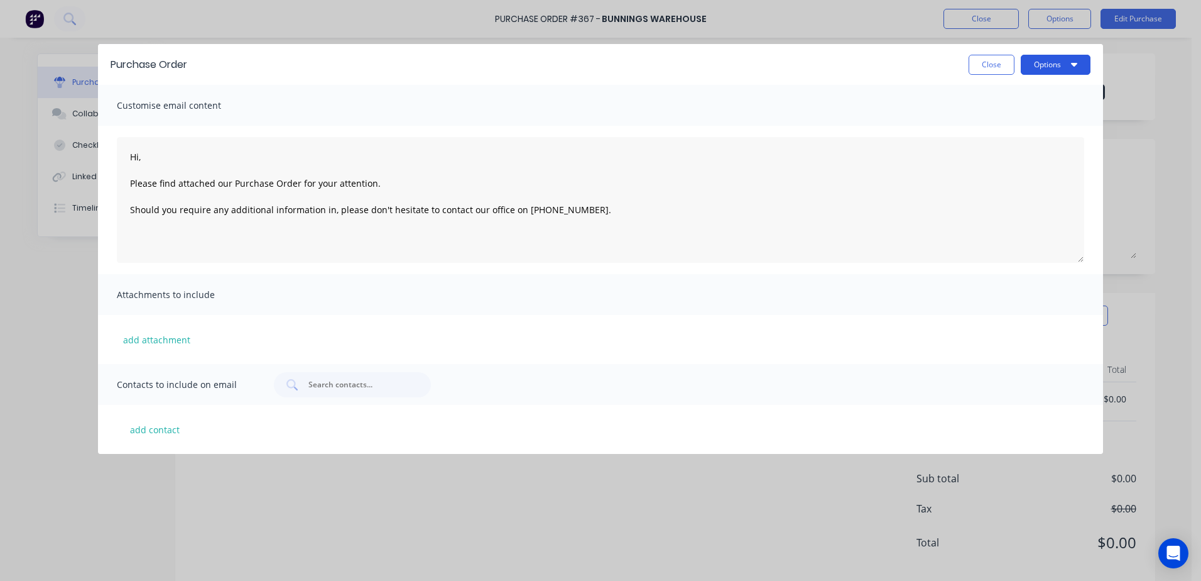
click at [1029, 63] on button "Options" at bounding box center [1056, 65] width 70 height 20
click at [996, 90] on div "Print" at bounding box center [1031, 96] width 97 height 18
type textarea "Hi, Please find attached our Purchase Order for your attention. Should you requ…"
type textarea "x"
type textarea "Hi, Please find attached our Purchase Order for your attention. Should you requ…"
